Goal: Contribute content

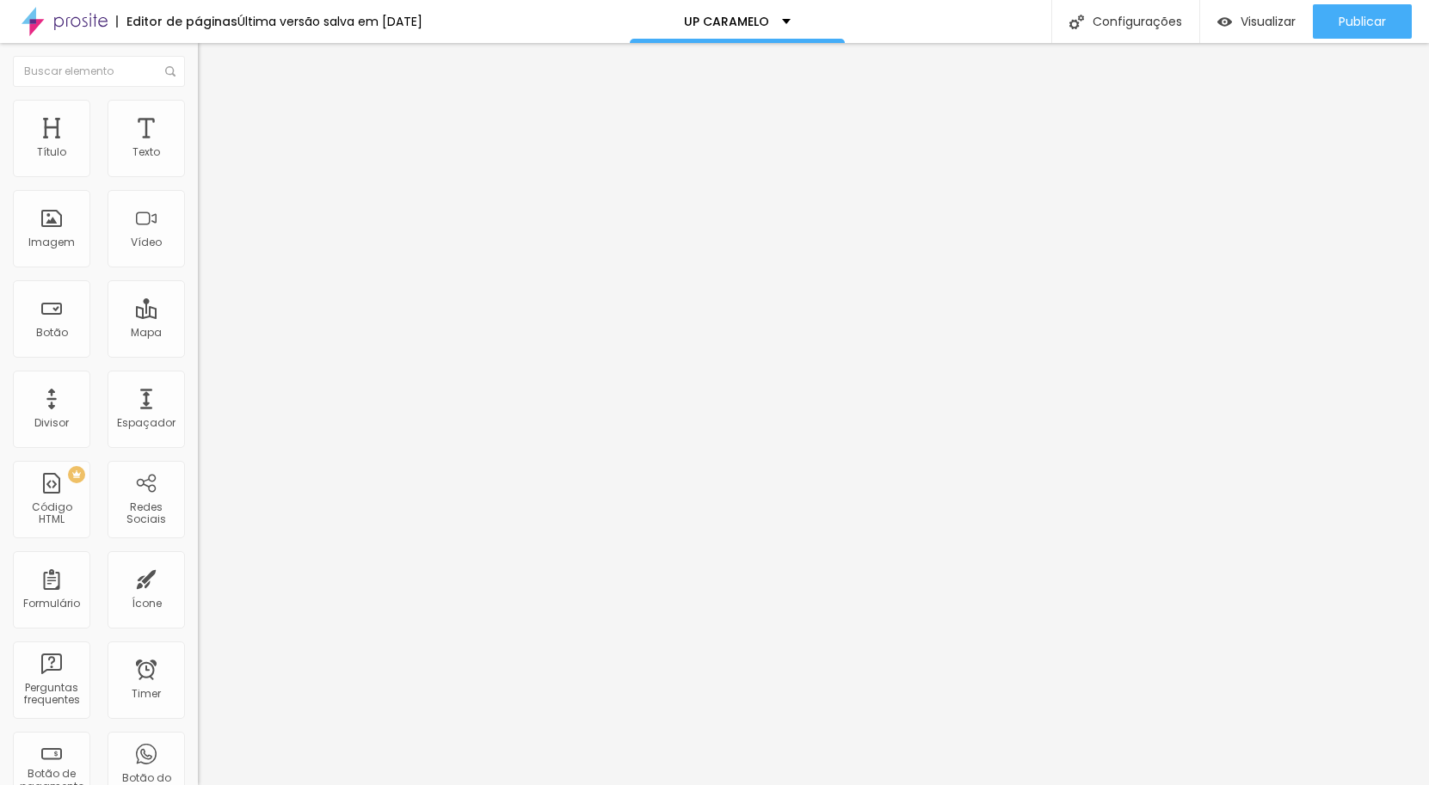
type input "37"
type input "30"
type input "29"
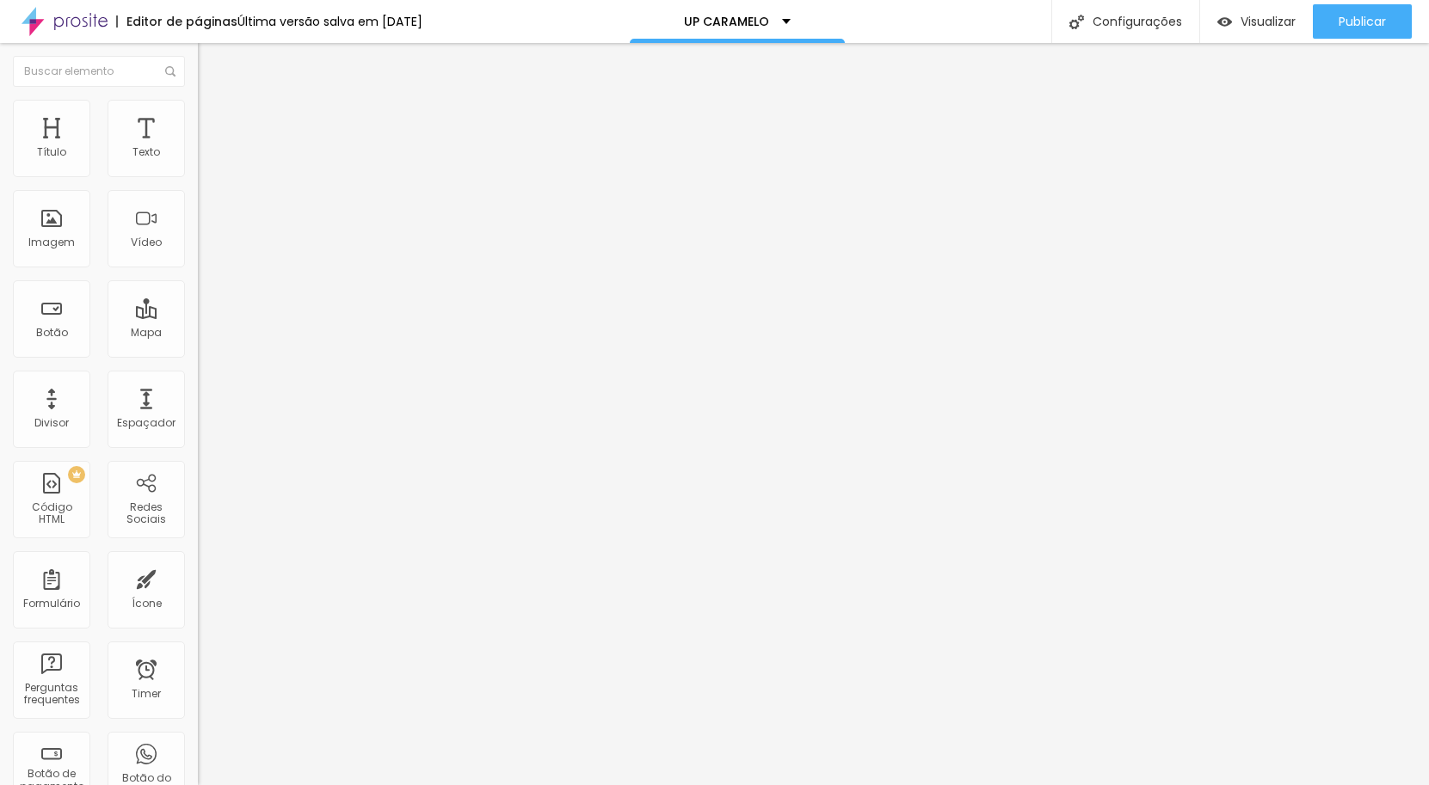
type input "29"
type input "28"
type input "27"
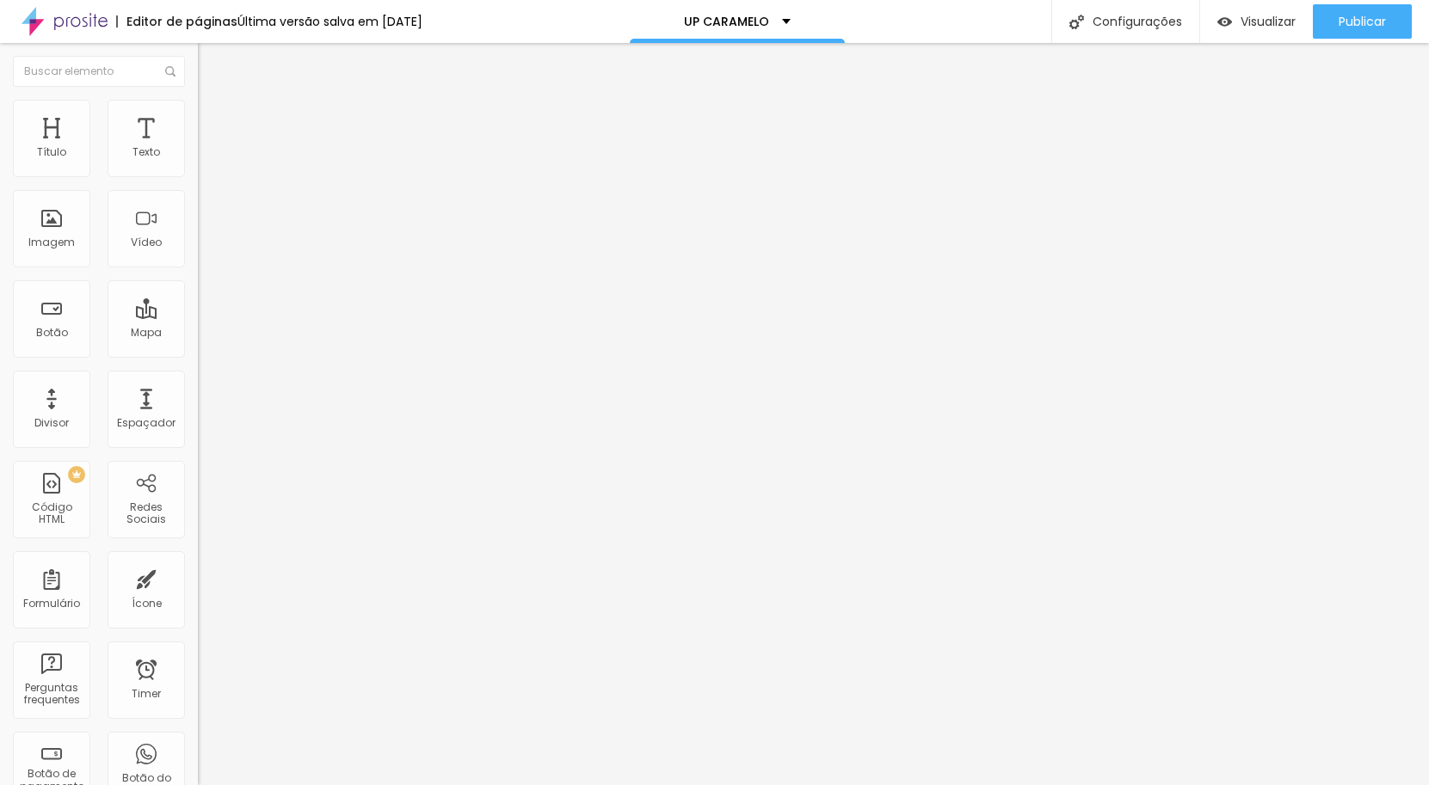
type input "26"
type input "25"
type input "24"
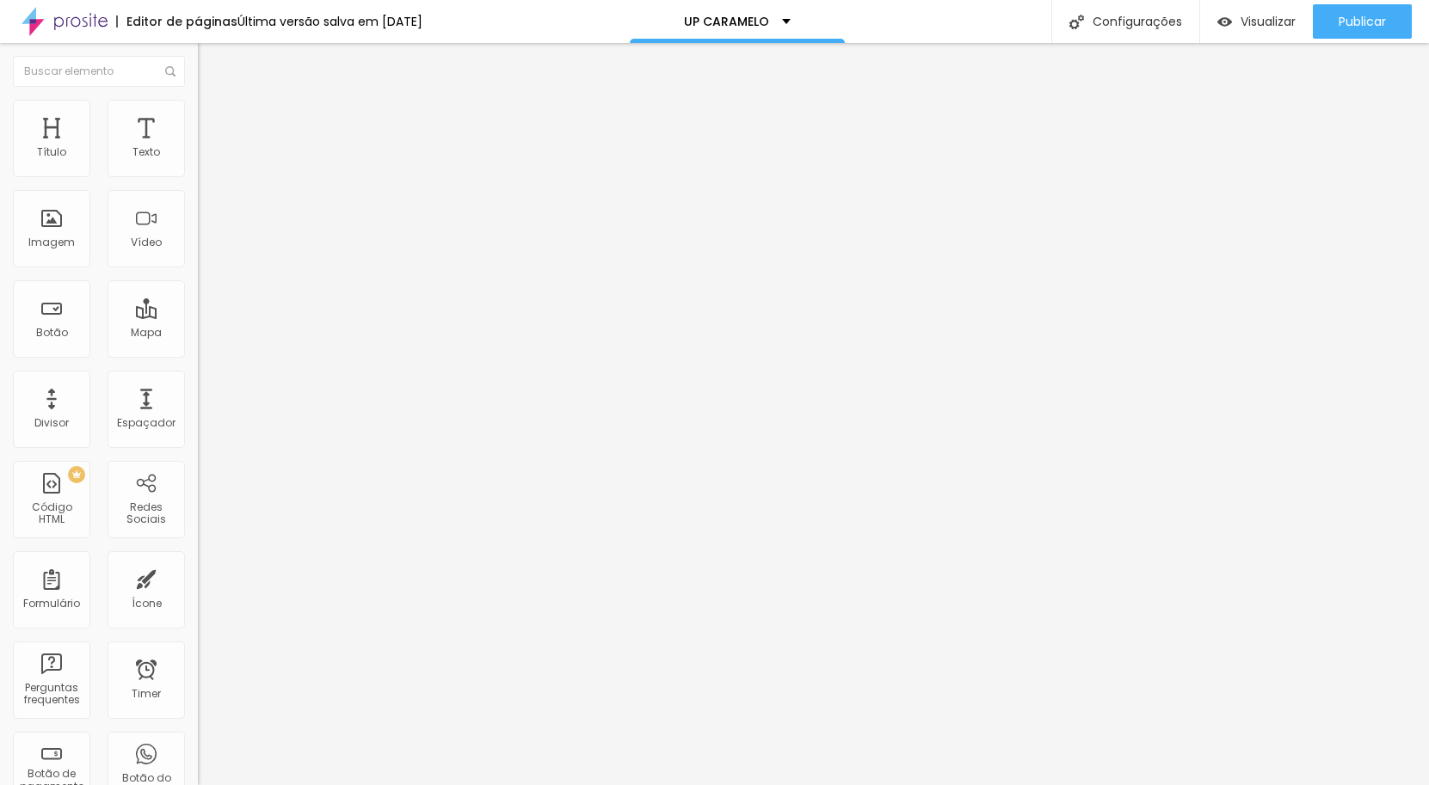
type input "24"
type input "23"
type input "22"
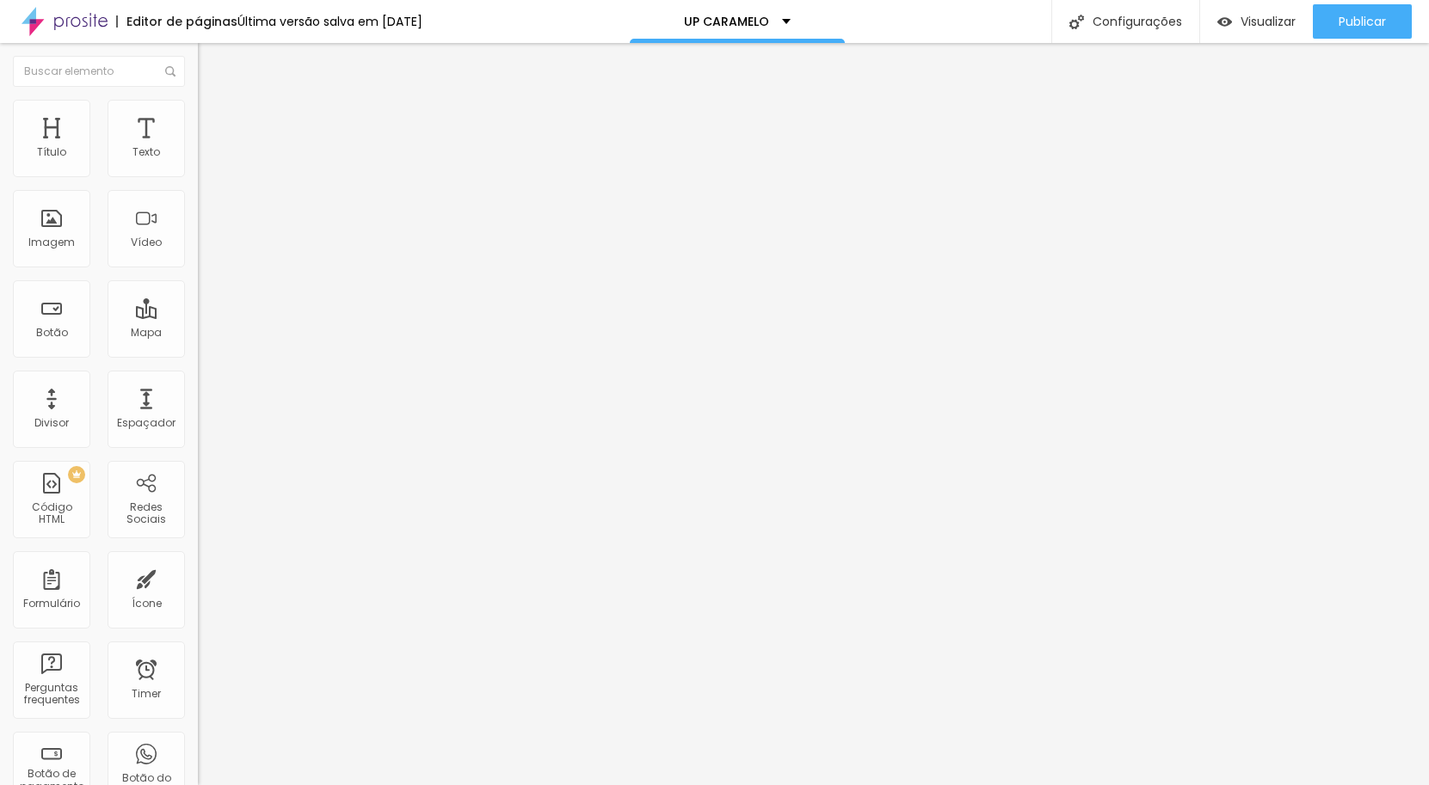
type input "23"
type input "22"
type input "21"
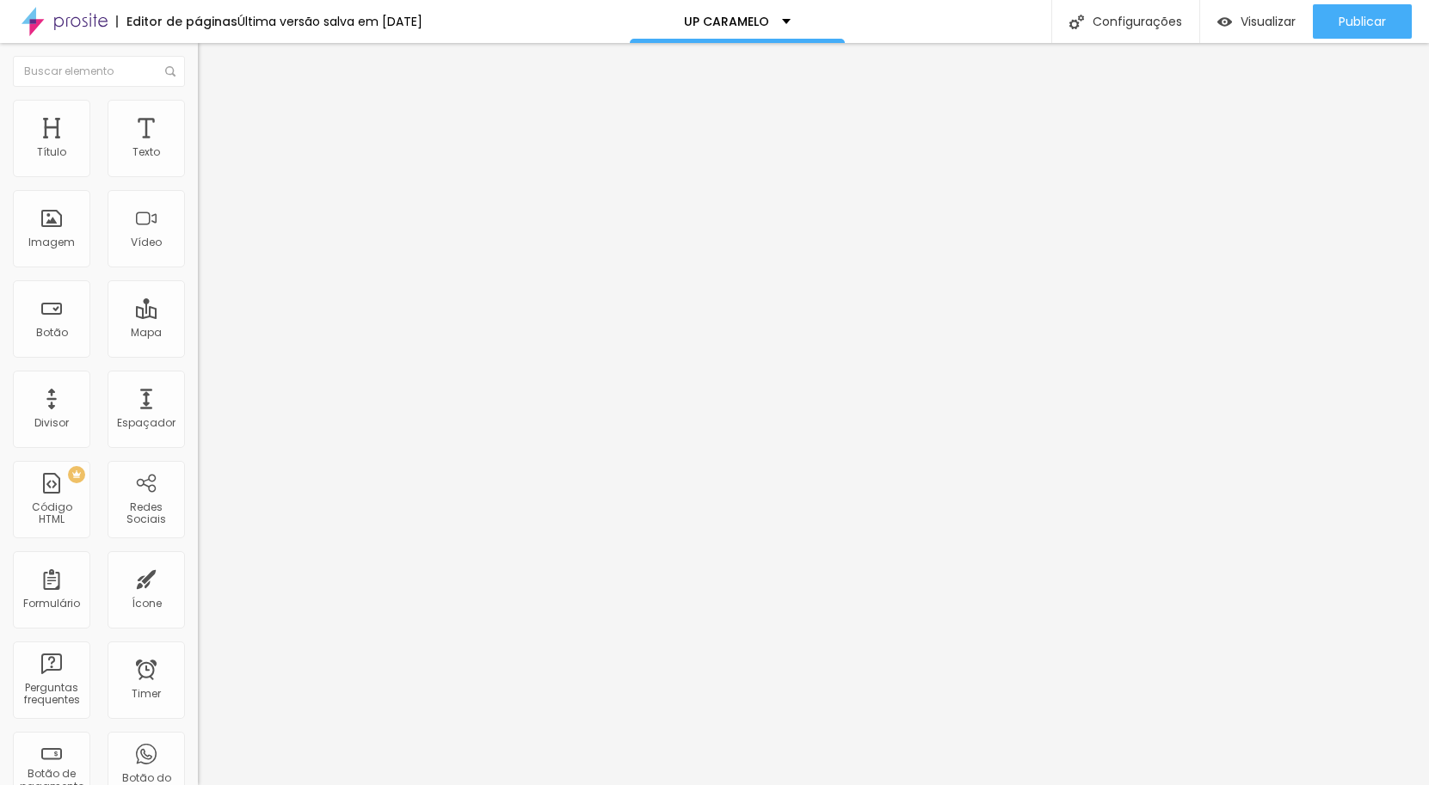
type input "21"
type input "20"
type input "19"
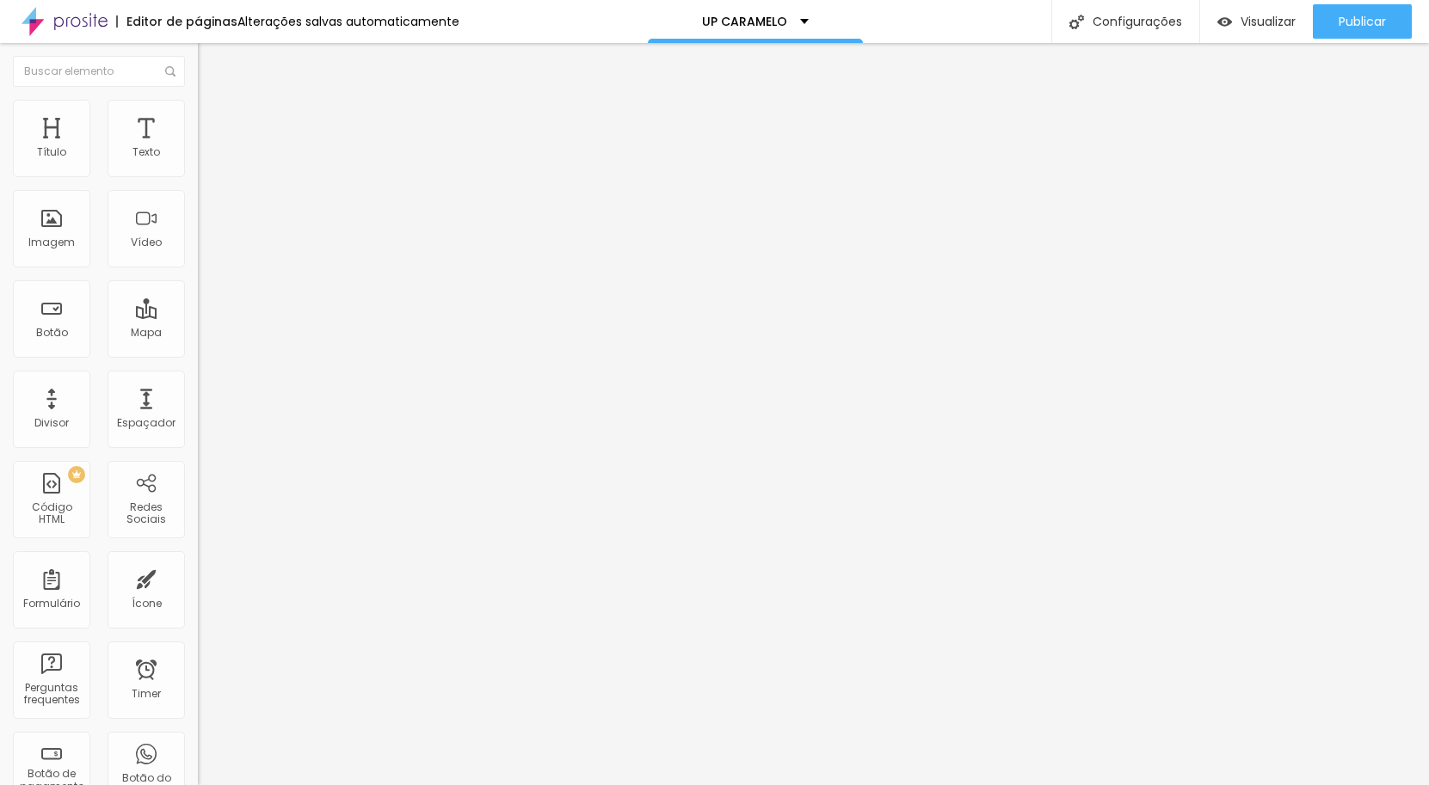
type input "20"
type input "21"
drag, startPoint x: 69, startPoint y: 366, endPoint x: 47, endPoint y: 372, distance: 22.3
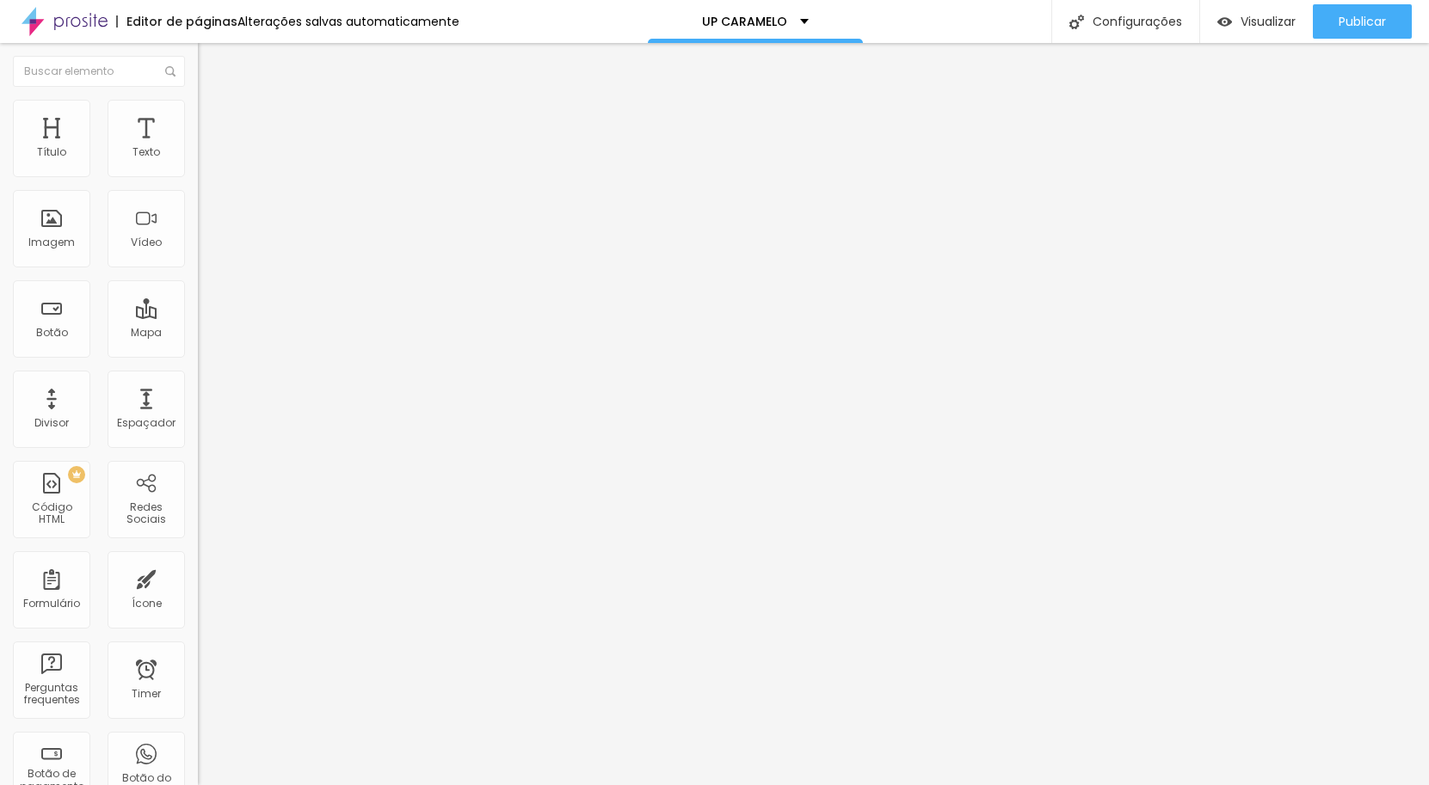
type input "21"
click at [198, 408] on div at bounding box center [297, 415] width 198 height 15
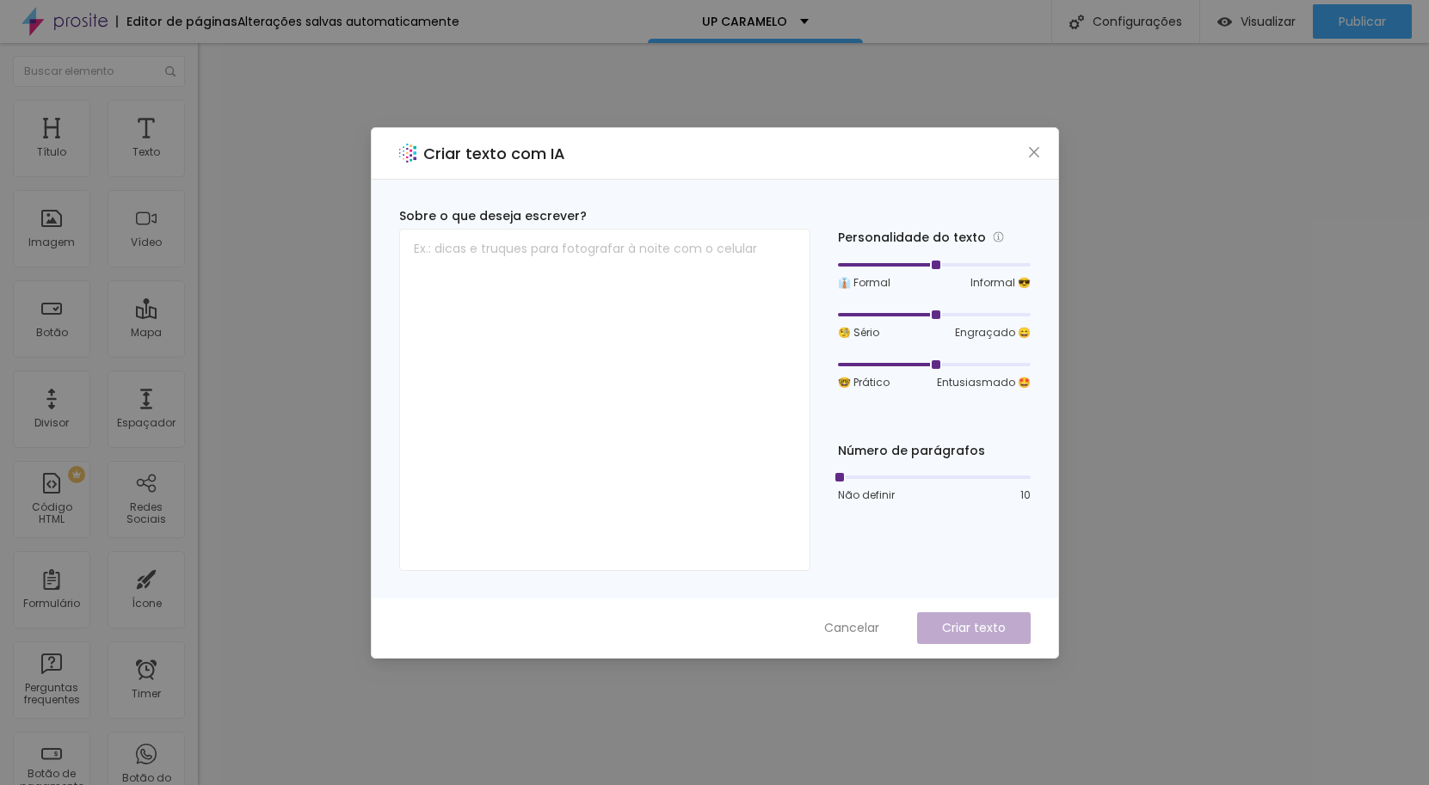
click at [860, 630] on span "Cancelar" at bounding box center [851, 628] width 55 height 18
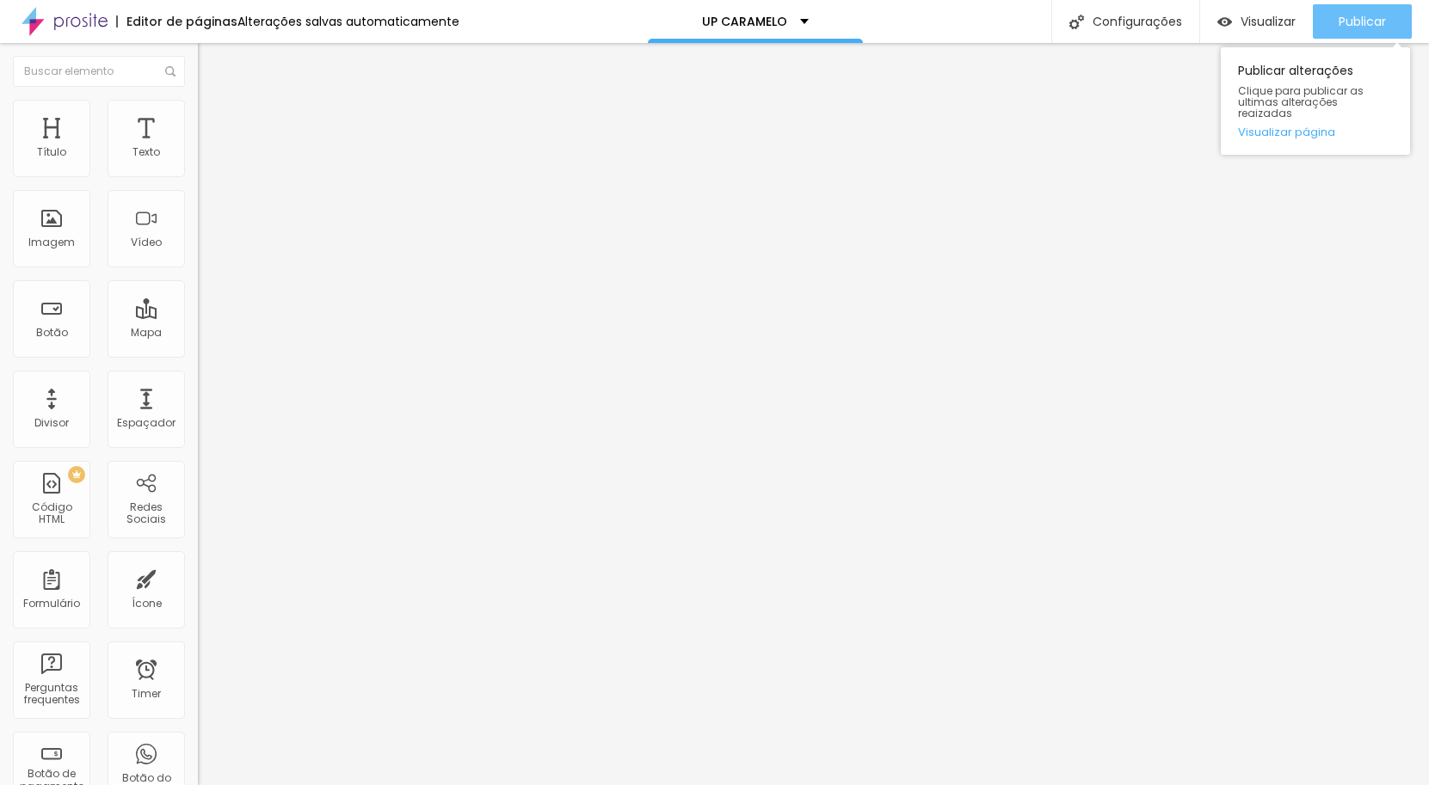
click at [1345, 18] on span "Publicar" at bounding box center [1362, 22] width 47 height 14
